Goal: Information Seeking & Learning: Get advice/opinions

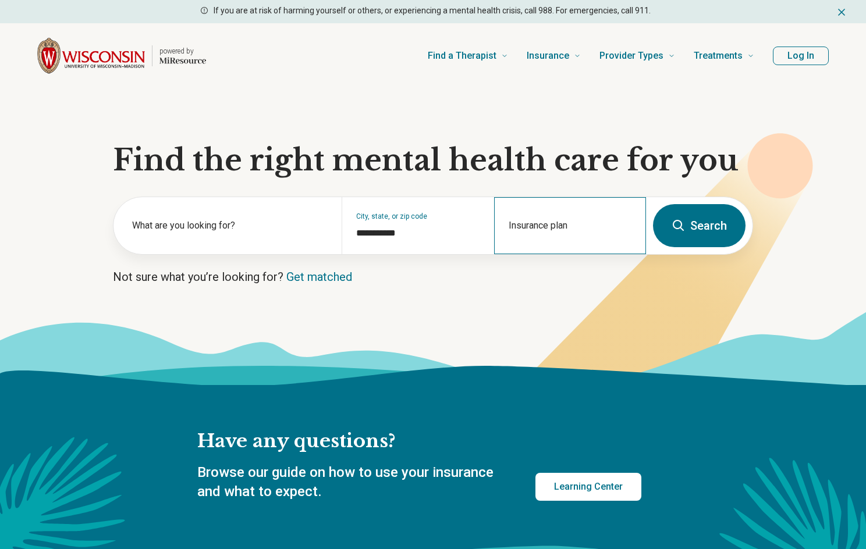
click at [521, 220] on div "Insurance plan" at bounding box center [570, 225] width 152 height 57
click at [521, 276] on div "Quartz" at bounding box center [520, 275] width 50 height 23
type input "******"
click at [704, 223] on button "Search" at bounding box center [699, 225] width 93 height 43
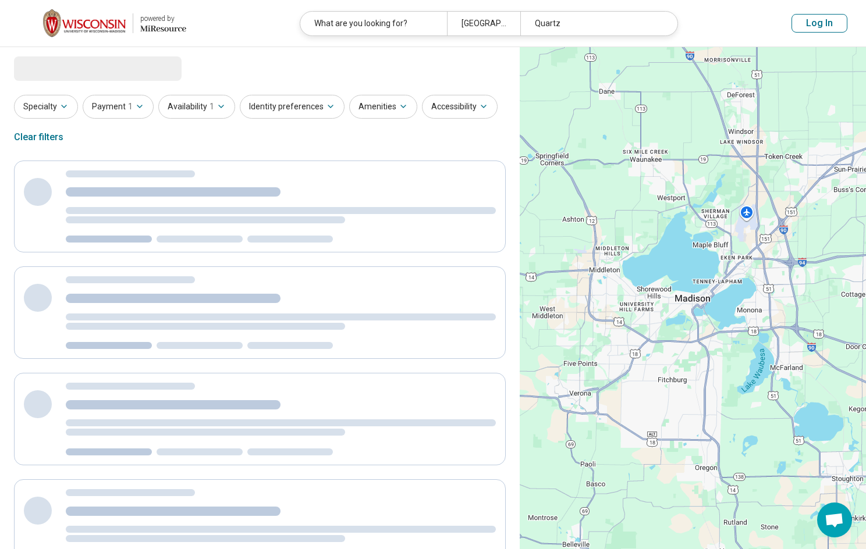
select select "***"
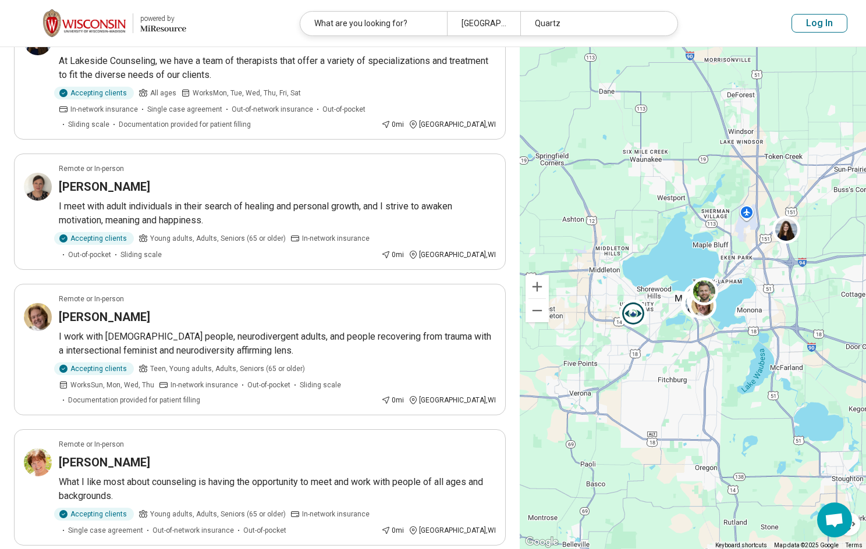
scroll to position [757, 0]
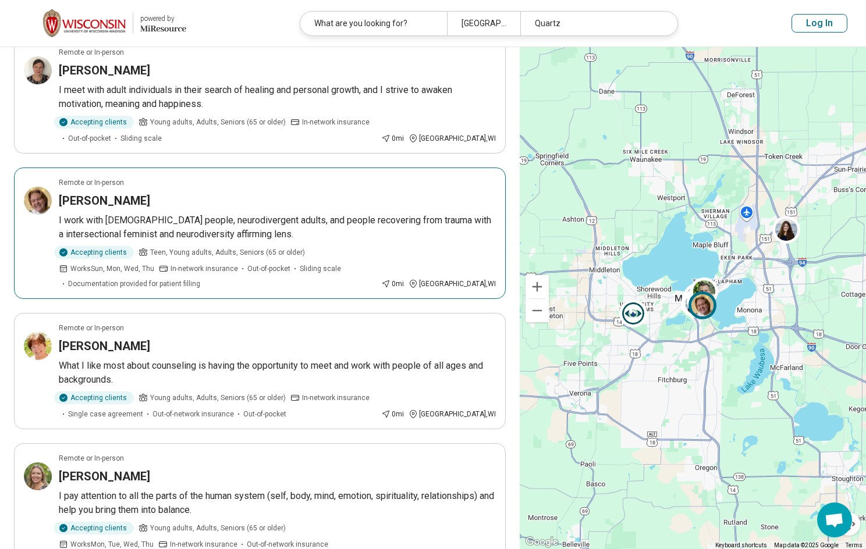
click at [244, 189] on article "Remote or In-person Dean Dvorak I work with LGBTQ+ people, neurodivergent adult…" at bounding box center [260, 234] width 492 height 132
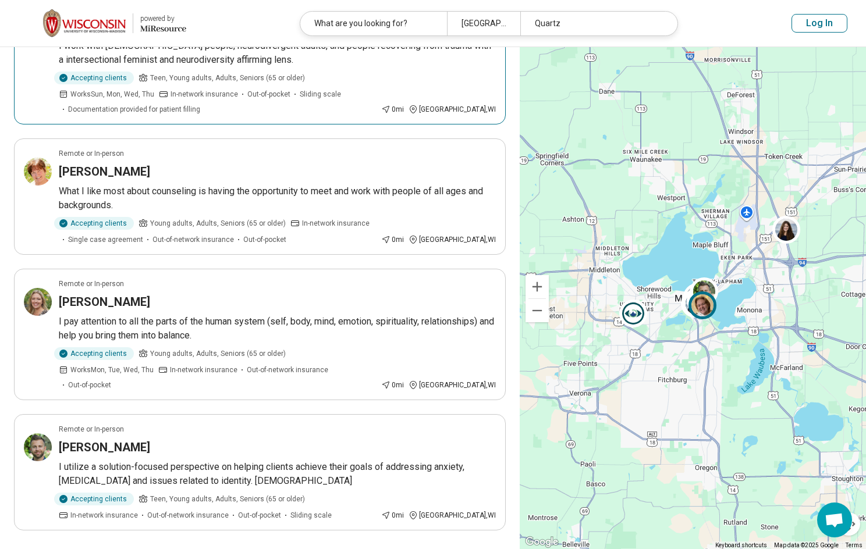
scroll to position [990, 0]
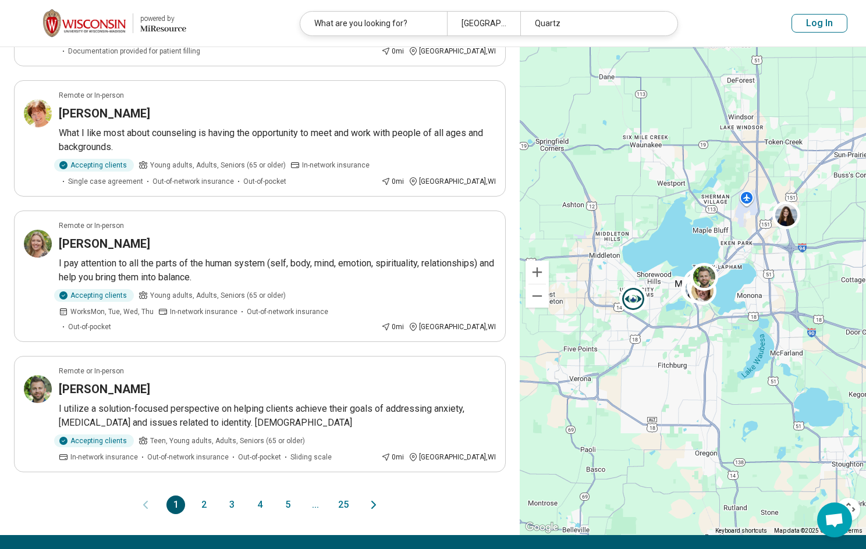
click at [203, 496] on button "2" at bounding box center [203, 505] width 19 height 19
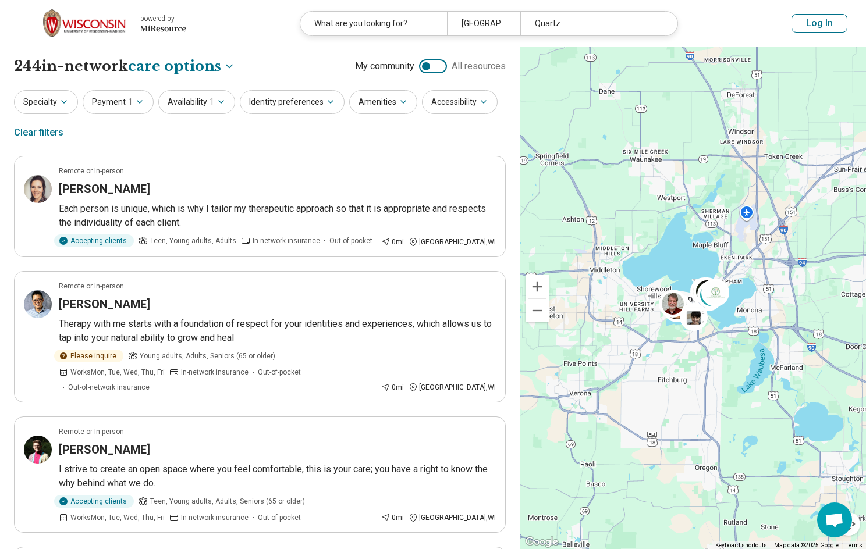
scroll to position [58, 0]
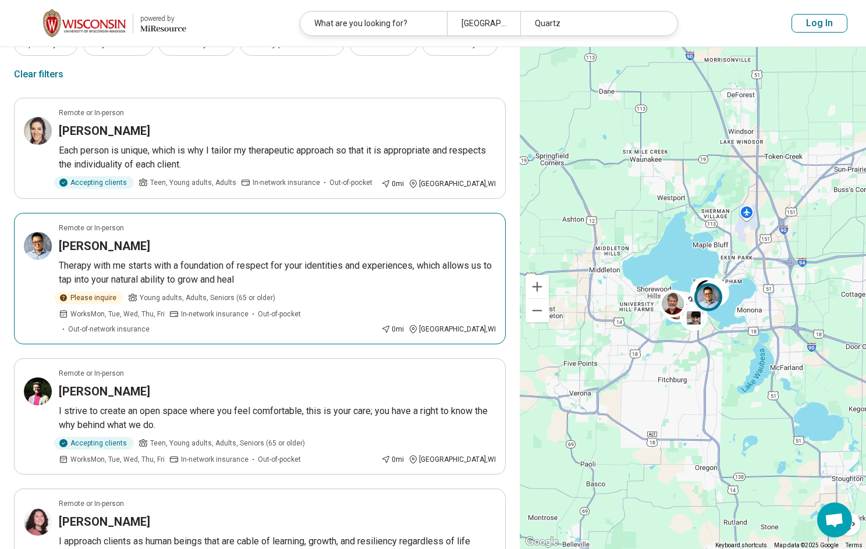
click at [289, 234] on article "Remote or In-person Jaime Lam Therapy with me starts with a foundation of respe…" at bounding box center [260, 279] width 492 height 132
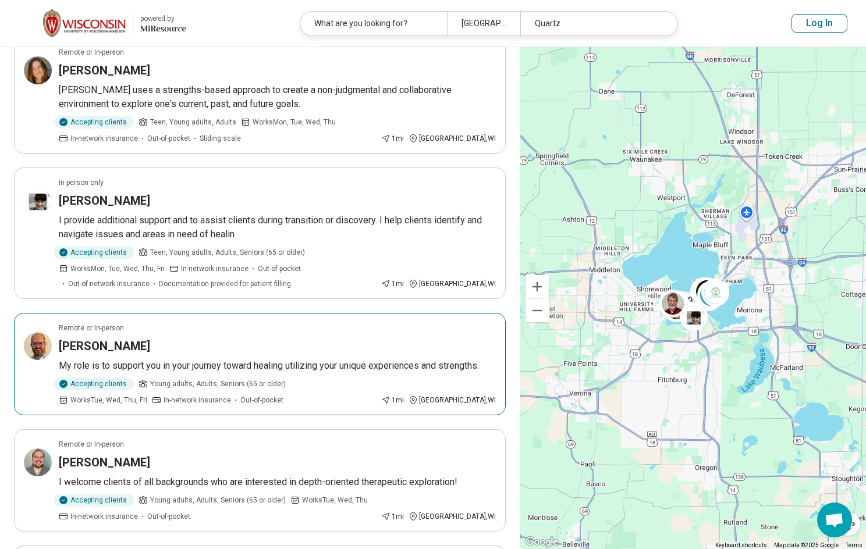
scroll to position [757, 0]
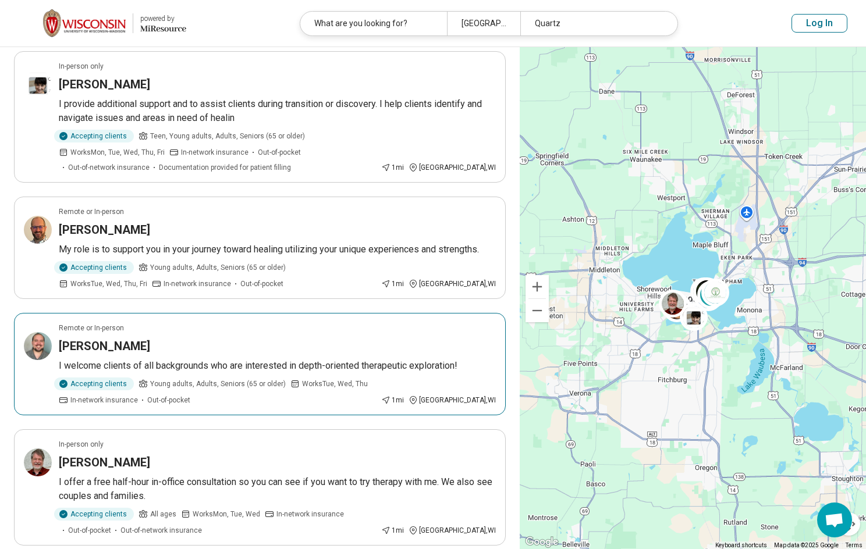
click at [244, 338] on div "[PERSON_NAME]" at bounding box center [277, 346] width 437 height 16
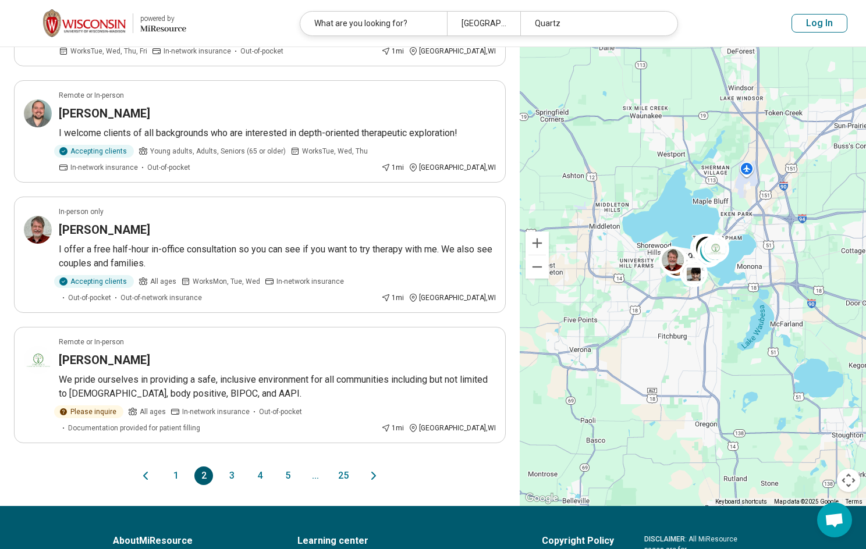
click at [234, 467] on button "3" at bounding box center [231, 476] width 19 height 19
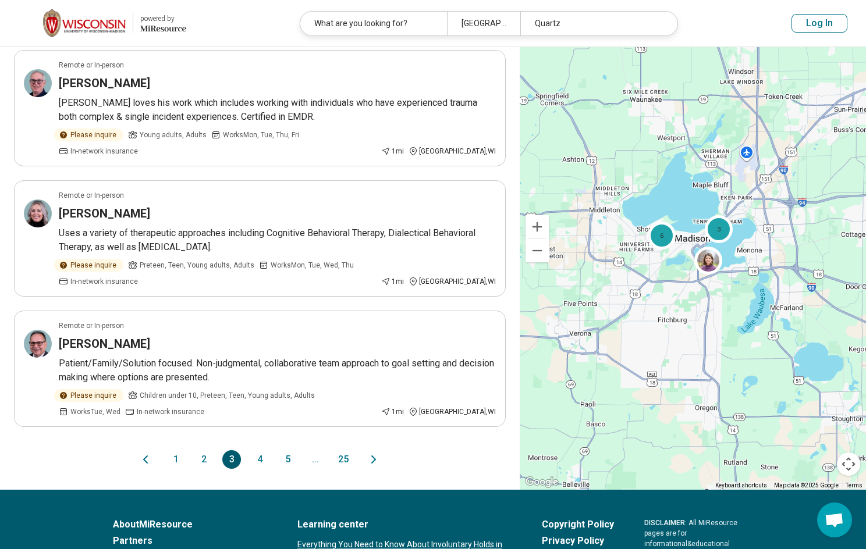
click at [260, 451] on button "4" at bounding box center [259, 460] width 19 height 19
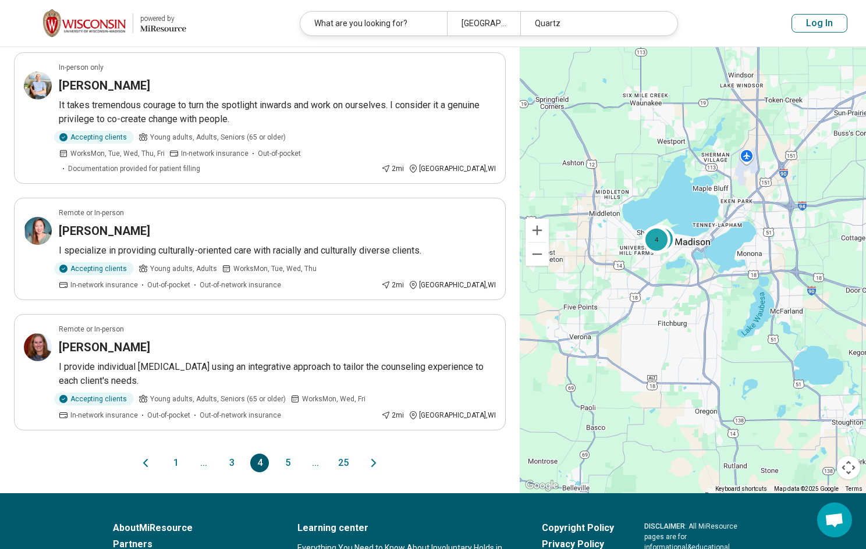
click at [286, 454] on button "5" at bounding box center [287, 463] width 19 height 19
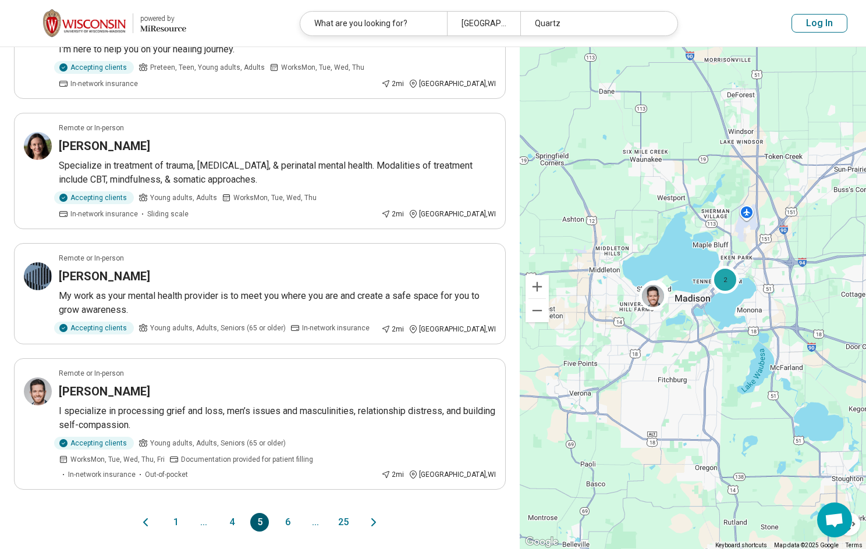
click at [286, 513] on button "6" at bounding box center [287, 522] width 19 height 19
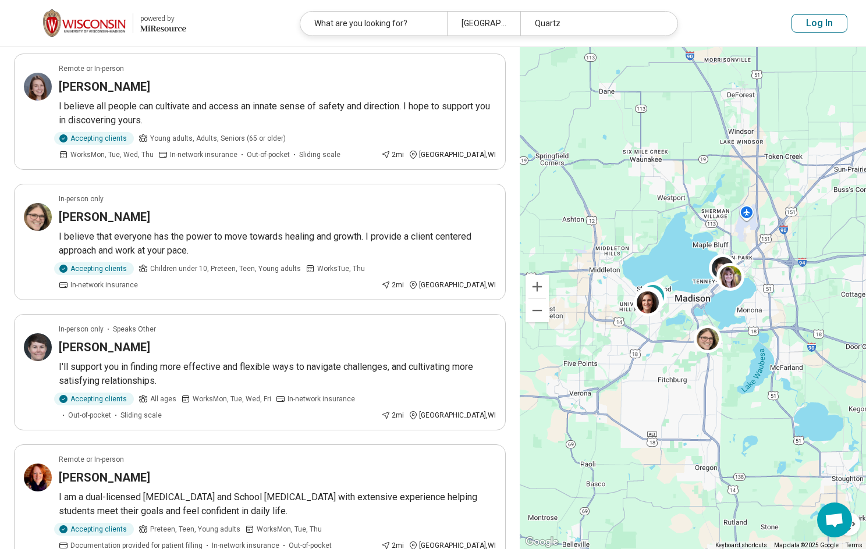
scroll to position [466, 0]
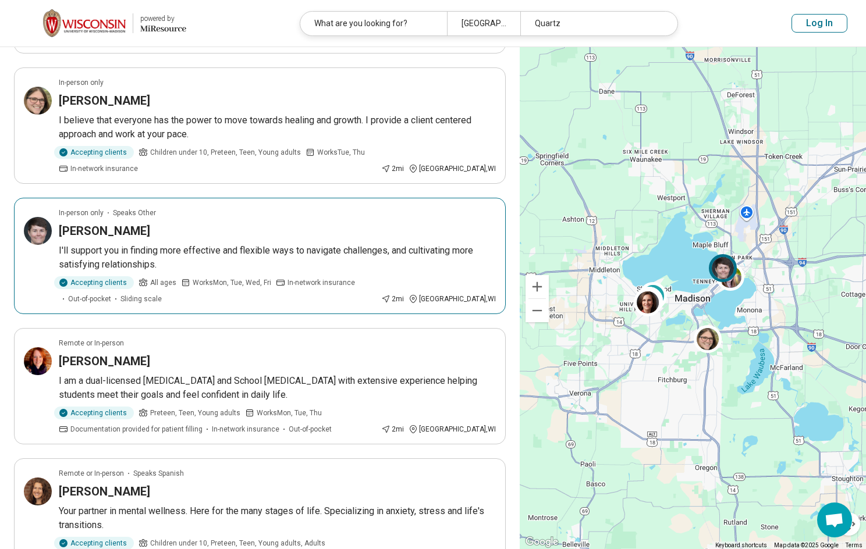
click at [352, 228] on div "Brianna Buhr" at bounding box center [277, 231] width 437 height 16
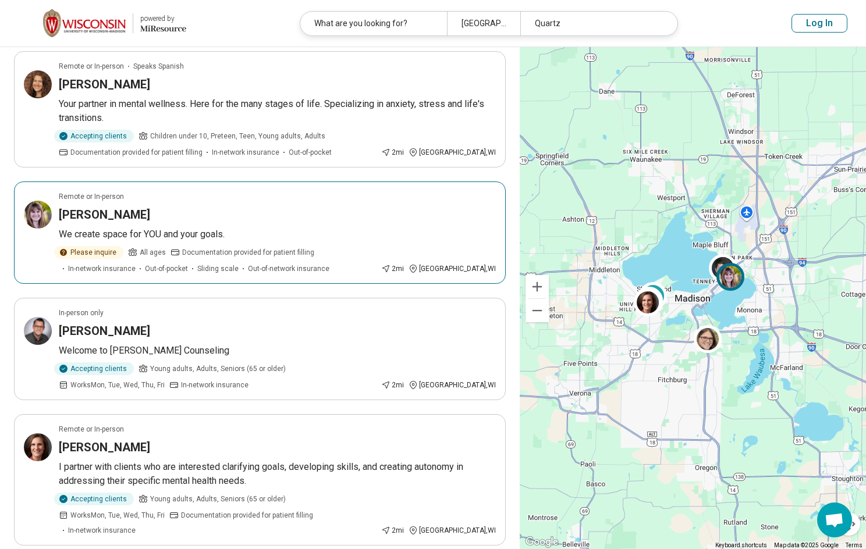
scroll to position [1048, 0]
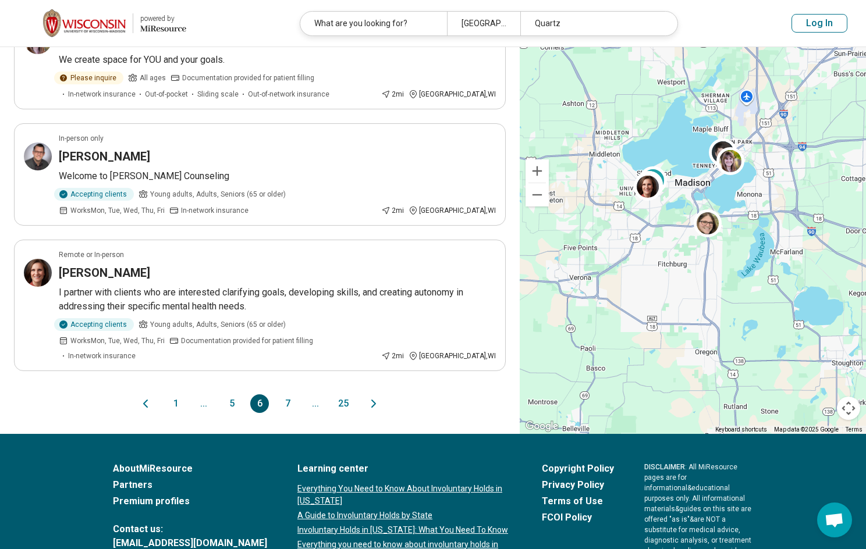
click at [288, 395] on button "7" at bounding box center [287, 404] width 19 height 19
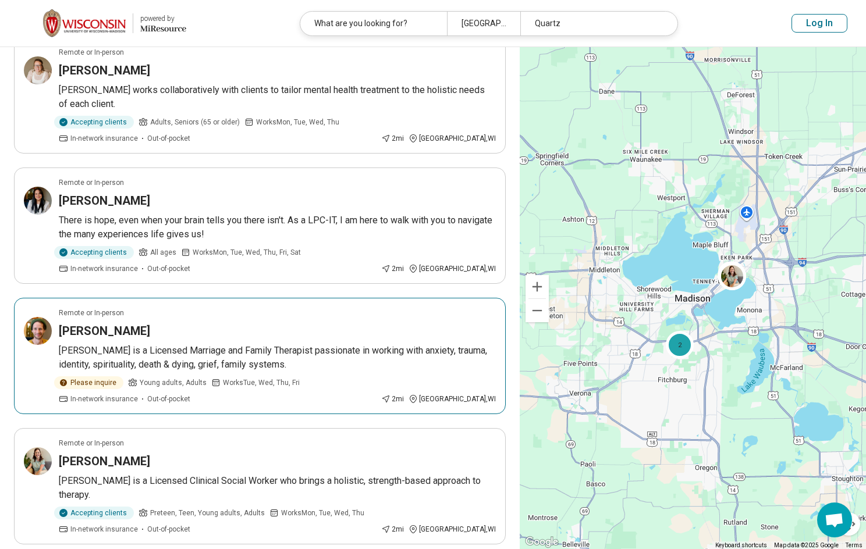
scroll to position [931, 0]
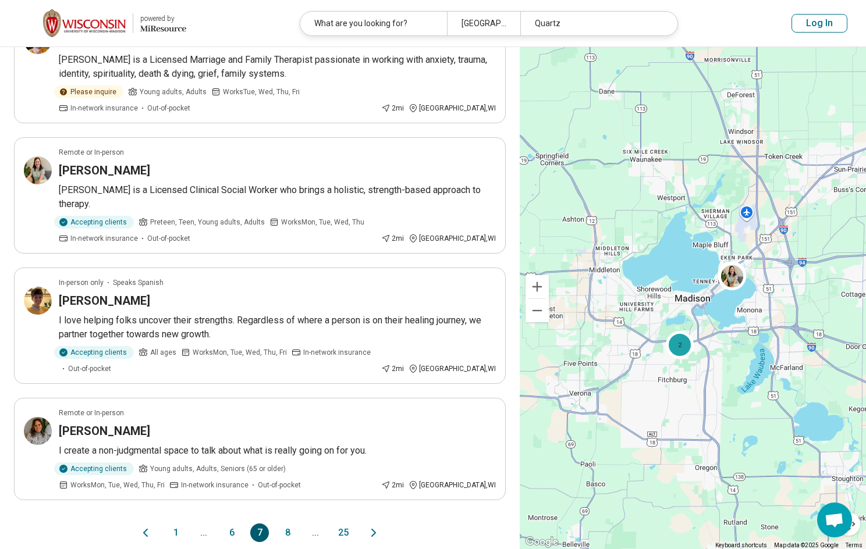
click at [290, 524] on button "8" at bounding box center [287, 533] width 19 height 19
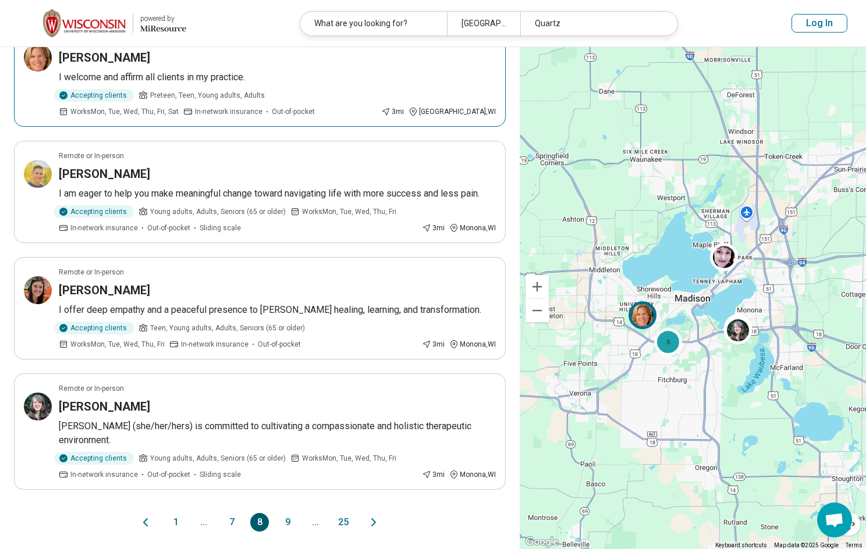
scroll to position [990, 0]
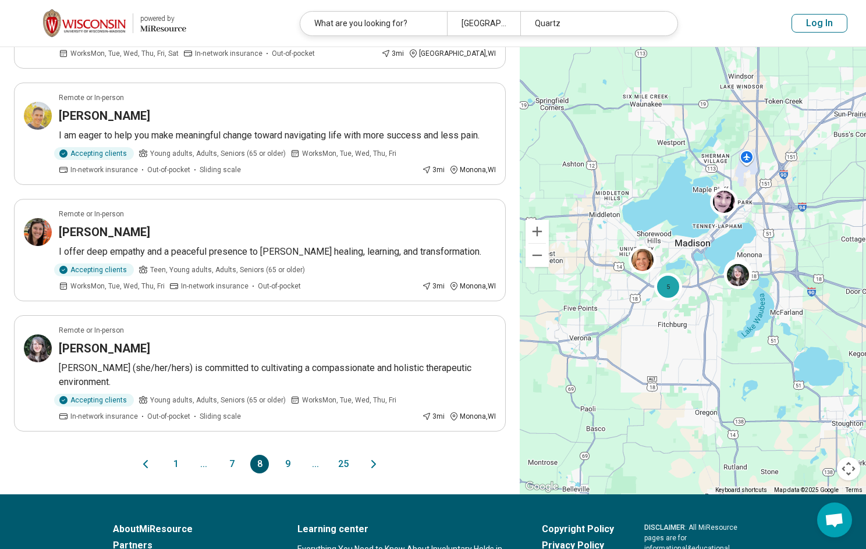
click at [288, 455] on button "9" at bounding box center [287, 464] width 19 height 19
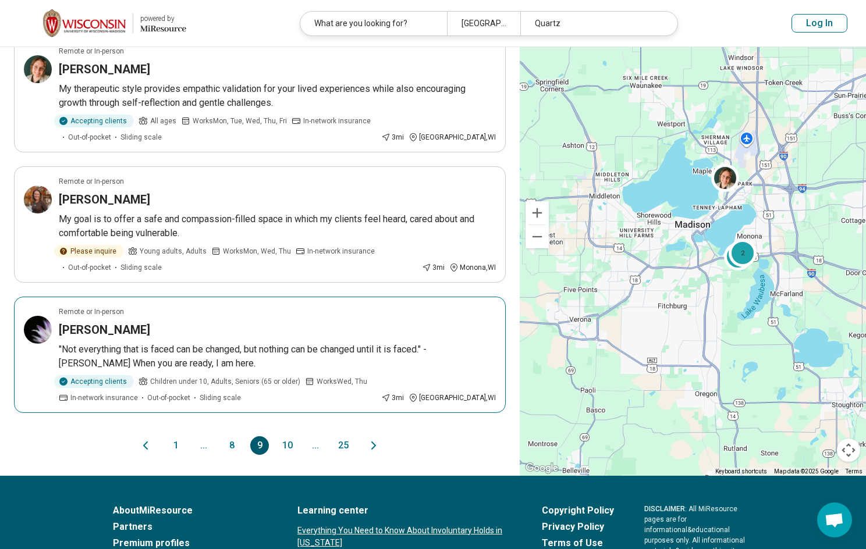
scroll to position [1106, 0]
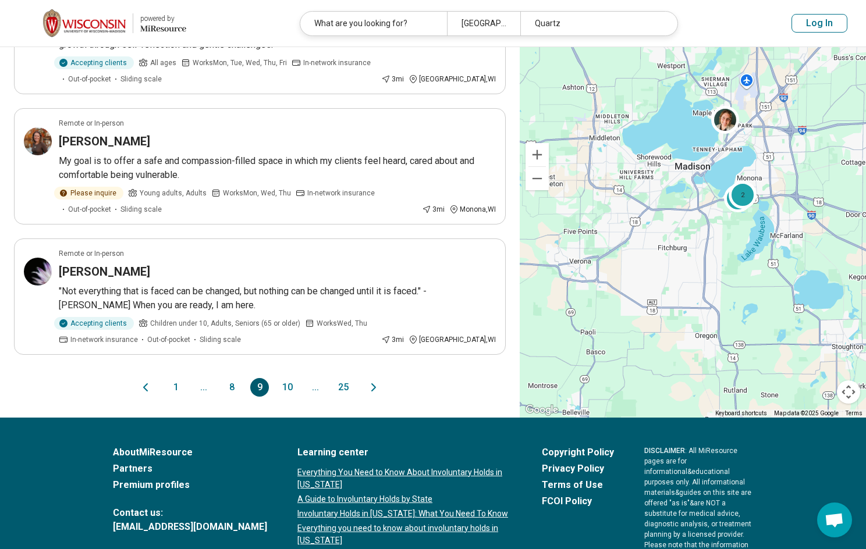
click at [290, 378] on button "10" at bounding box center [287, 387] width 19 height 19
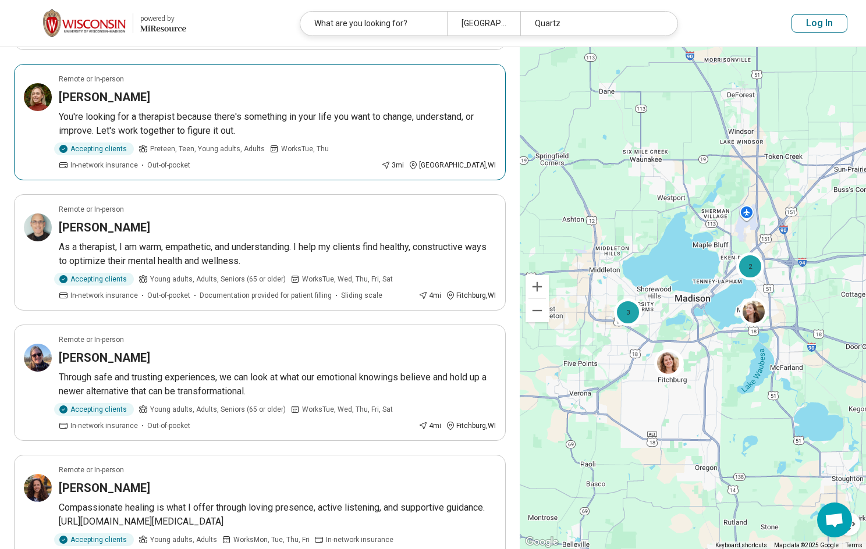
scroll to position [931, 0]
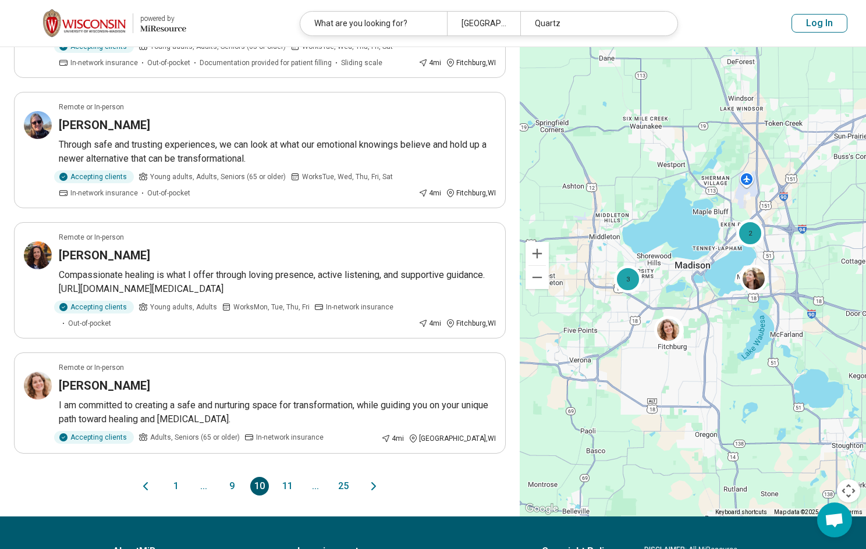
click at [282, 485] on button "11" at bounding box center [287, 486] width 19 height 19
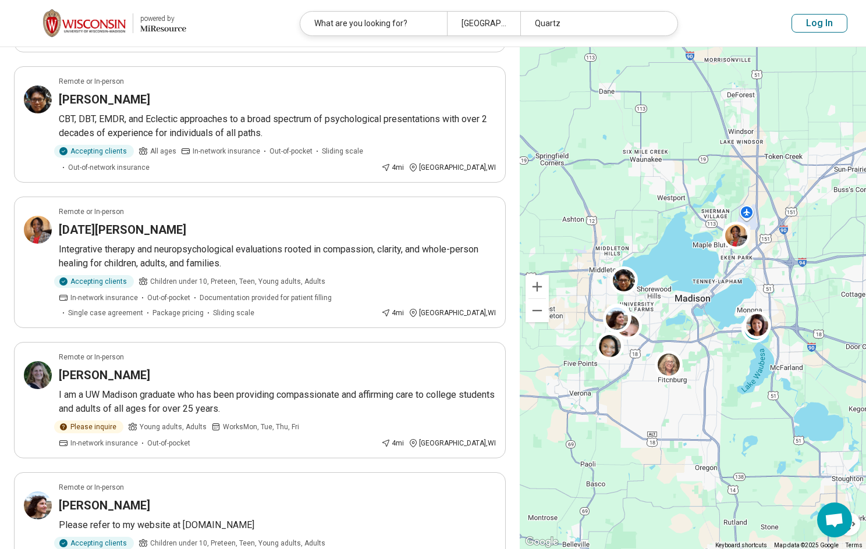
scroll to position [1048, 0]
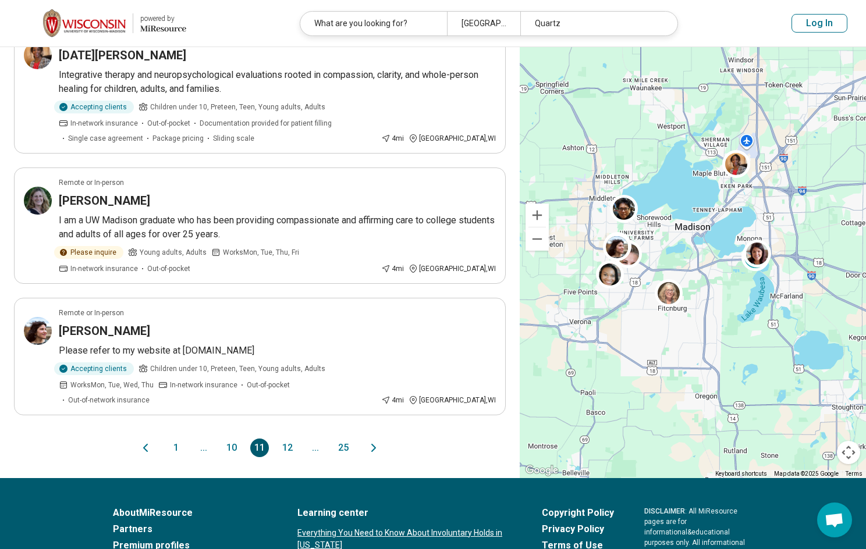
click at [171, 439] on button "1" at bounding box center [175, 448] width 19 height 19
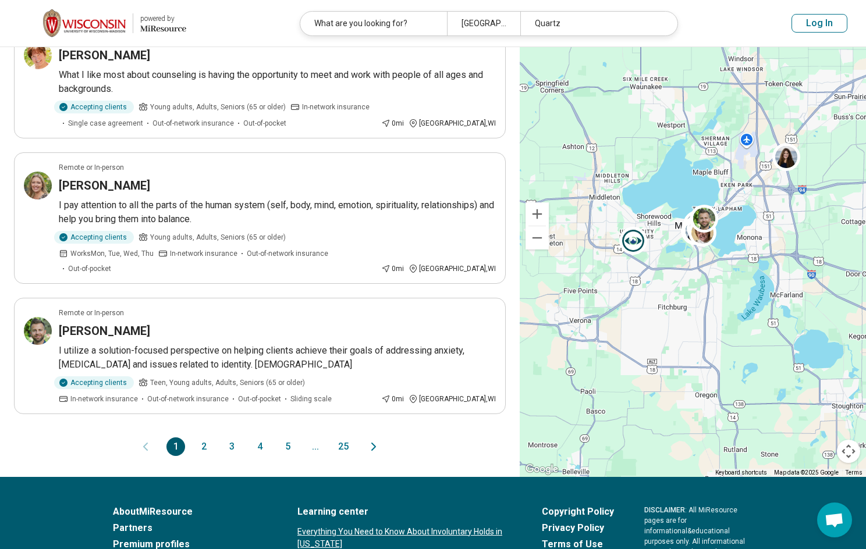
scroll to position [0, 0]
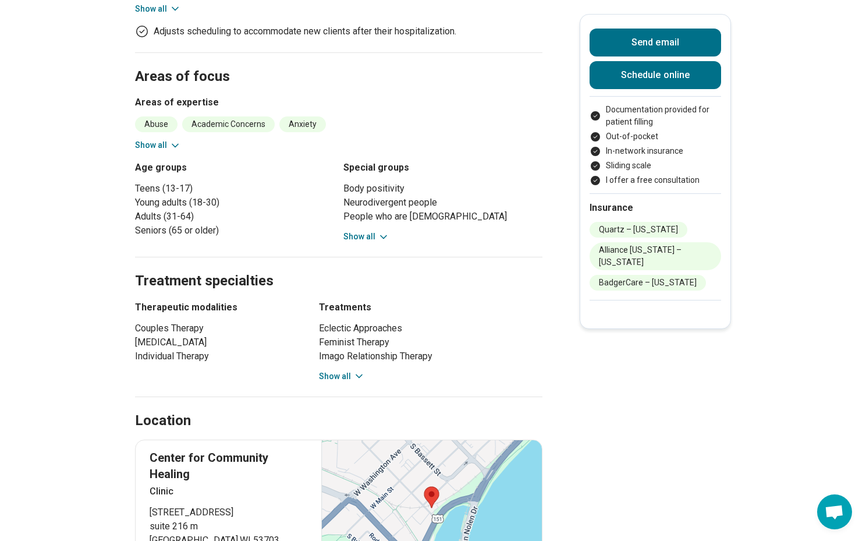
scroll to position [291, 0]
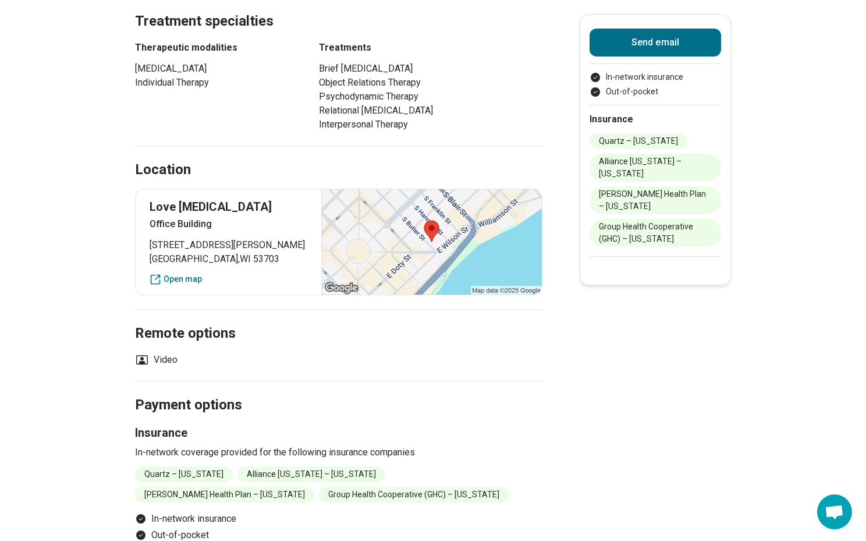
scroll to position [873, 0]
